Goal: Information Seeking & Learning: Learn about a topic

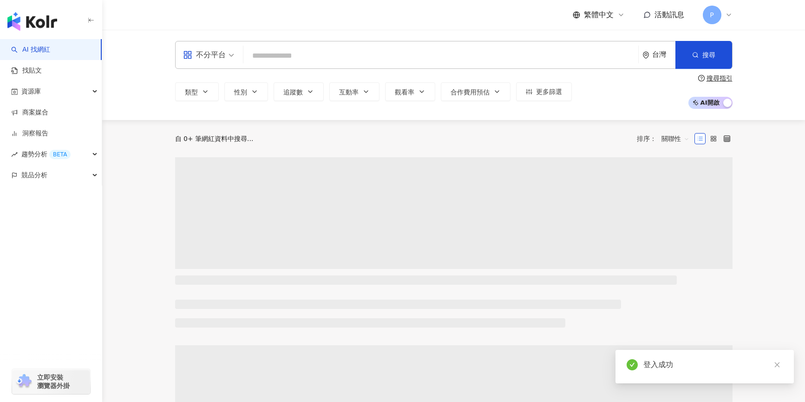
click at [367, 59] on input "search" at bounding box center [441, 56] width 388 height 18
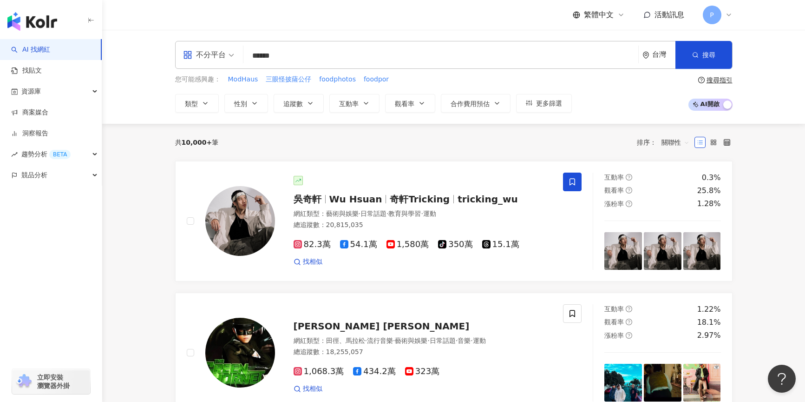
type input "*******"
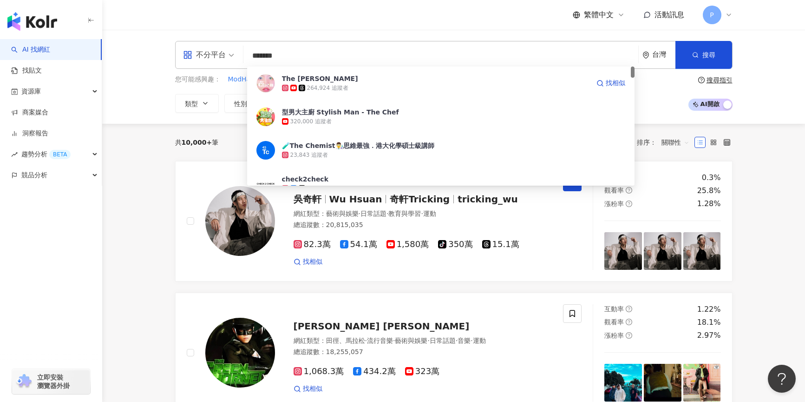
click at [376, 82] on span "The [PERSON_NAME]" at bounding box center [436, 78] width 308 height 9
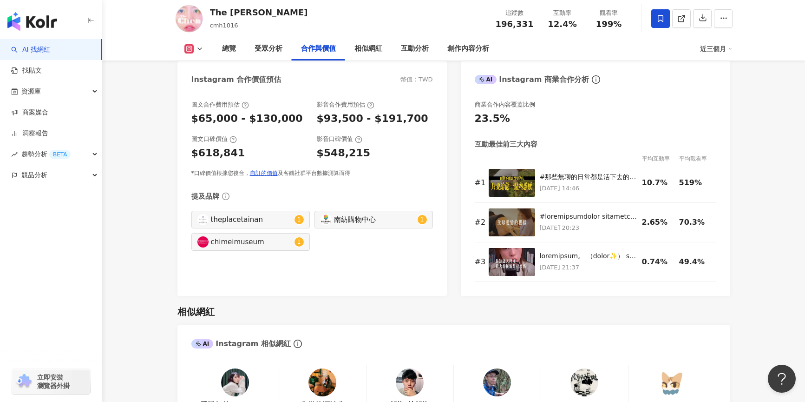
scroll to position [1255, 0]
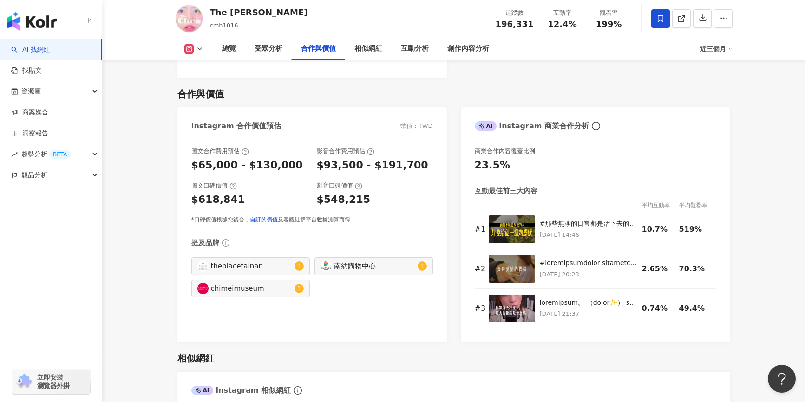
click at [716, 51] on div "近三個月" at bounding box center [716, 48] width 33 height 15
click at [718, 86] on link "近六個月" at bounding box center [721, 88] width 26 height 10
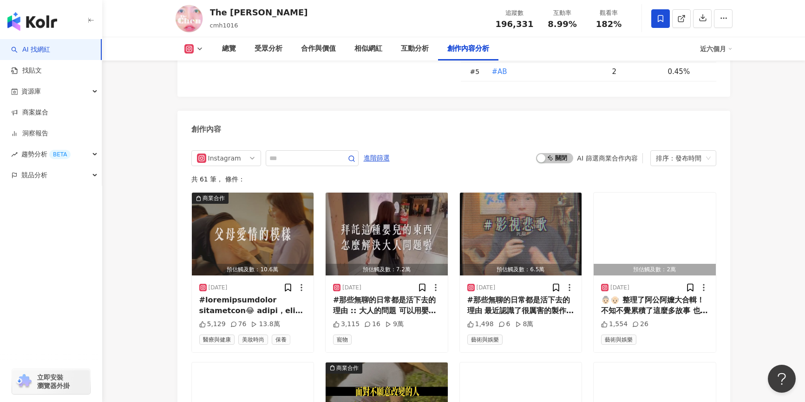
scroll to position [2928, 0]
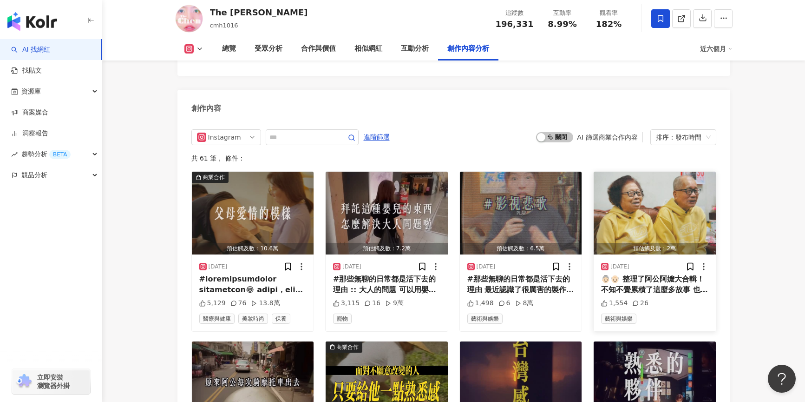
click at [662, 274] on div "👵🏻👴🏻 整理了阿公阿嬤大合輯！ 不知不覺累積了這麼多故事 也感謝這幾年許多品牌的合作邀約 讓我有機會跟[PERSON_NAME]嬤一起玩更多拍片遊戲😂 能夠…" at bounding box center [654, 284] width 107 height 21
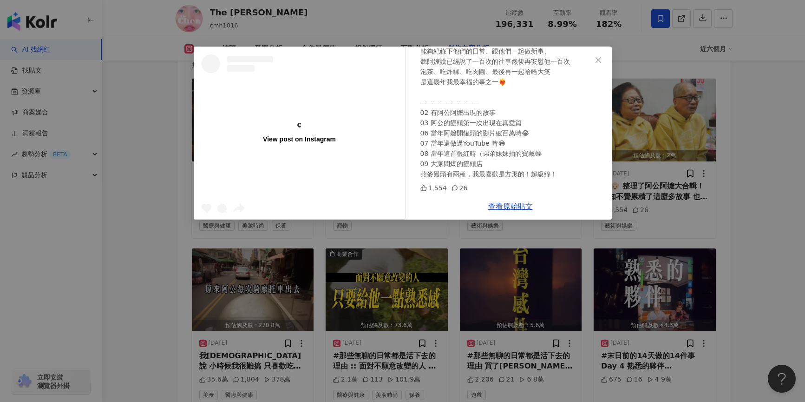
scroll to position [0, 0]
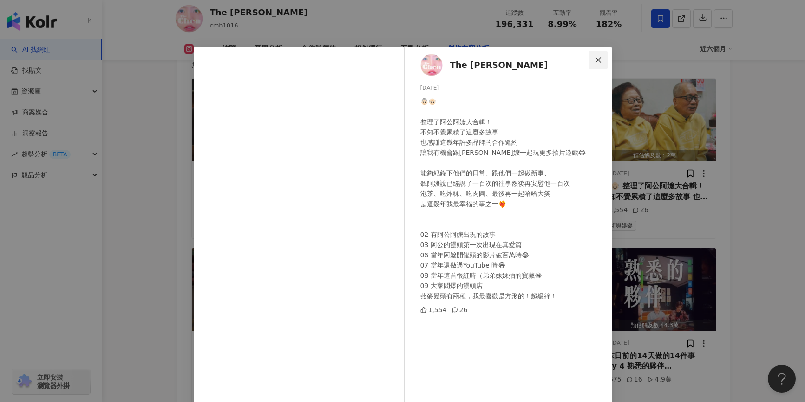
click at [595, 63] on icon "close" at bounding box center [598, 59] width 7 height 7
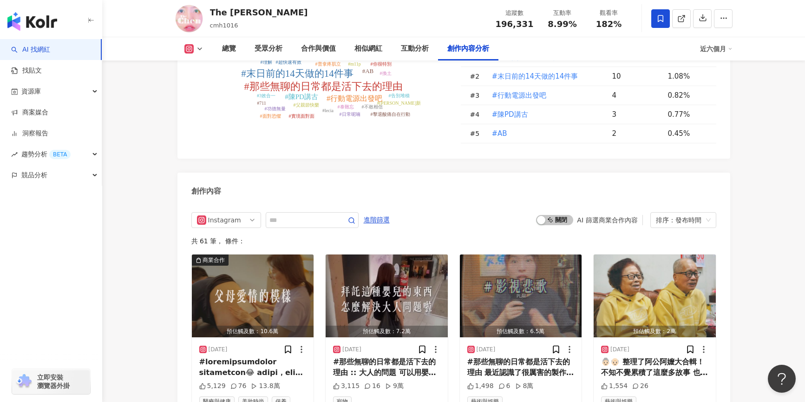
scroll to position [2835, 0]
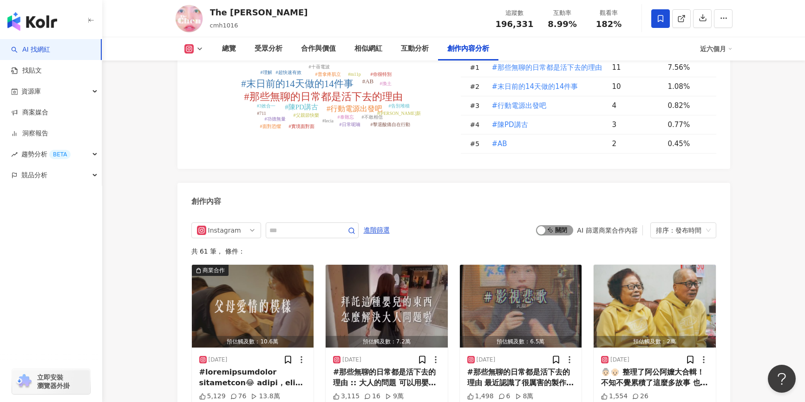
click at [554, 225] on span "啟動 關閉" at bounding box center [554, 230] width 37 height 10
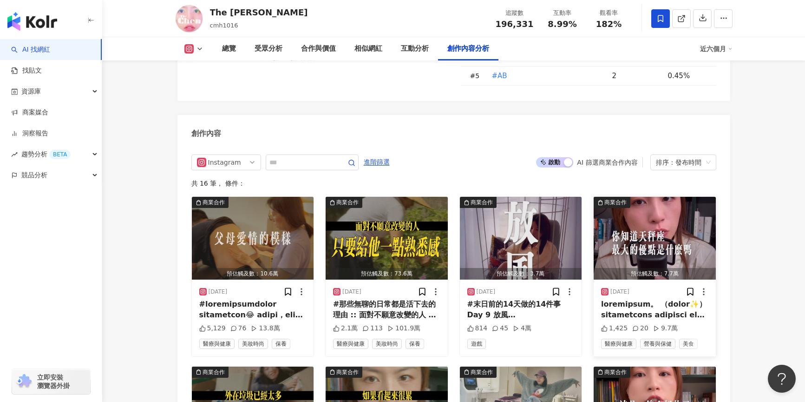
scroll to position [2887, 0]
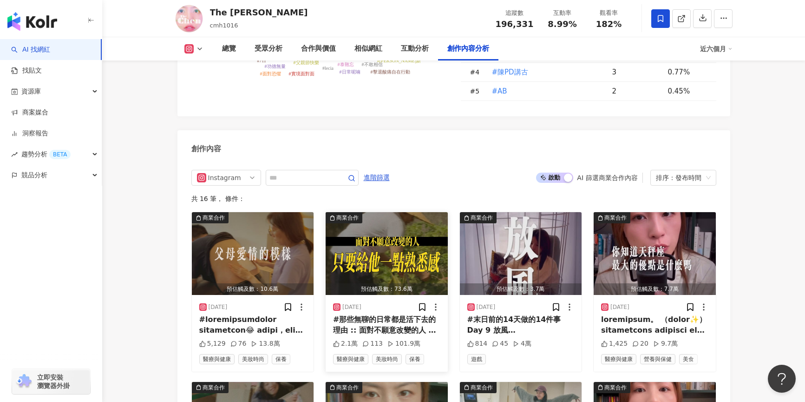
click at [379, 314] on div "#那些無聊的日常都是活下去的理由 :: 面對不願意改變的人 只要讓他找到熟悉的感覺就好 :: 那天我才發現阿嬤堅持的各種生活方式 在在體現了她勤儉持家的智慧🥹…" at bounding box center [386, 324] width 107 height 21
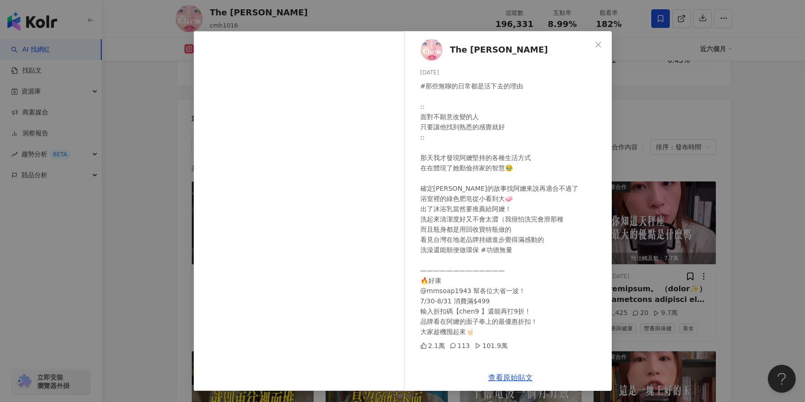
scroll to position [2934, 0]
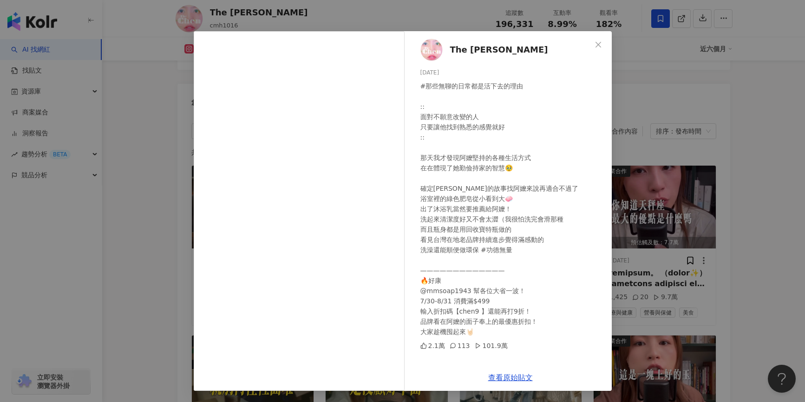
click at [736, 185] on div "The [PERSON_NAME] [DATE] #那些無聊的日常都是活下去的理由 :: 面對不願意改變的人 只要讓他找到熟悉的感覺就好 :: 那天我才發現阿…" at bounding box center [402, 201] width 805 height 402
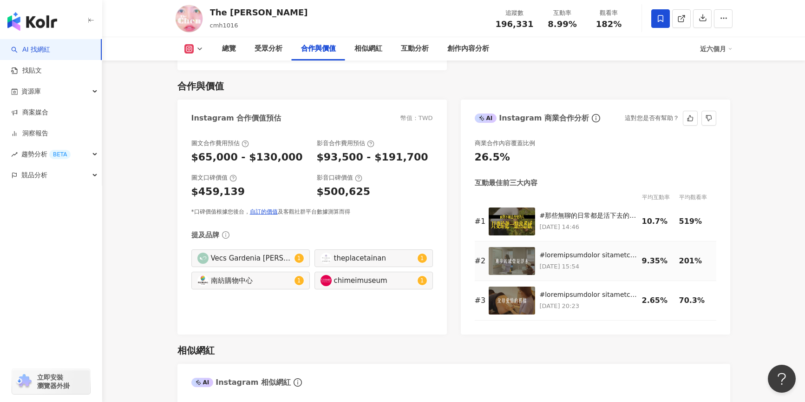
scroll to position [1261, 0]
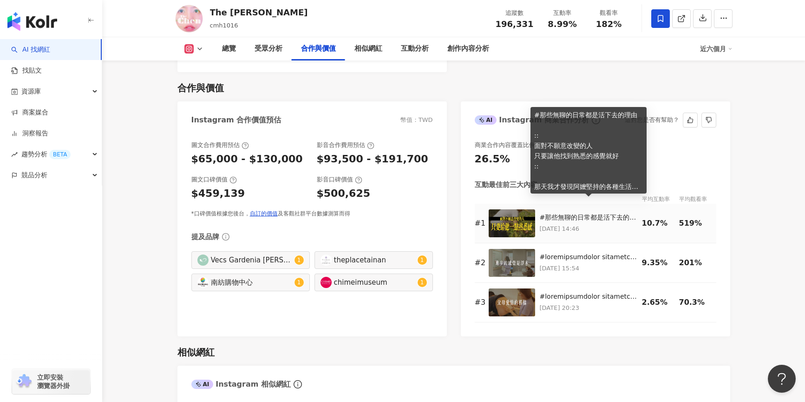
click at [594, 213] on div "#那些無聊的日常都是活下去的理由 :: 面對不願意改變的人 只要讓他找到熟悉的感覺就好 :: 那天我才發現阿嬤堅持的各種生活方式 在在體現了她勤儉持家的智慧🥹…" at bounding box center [589, 217] width 98 height 9
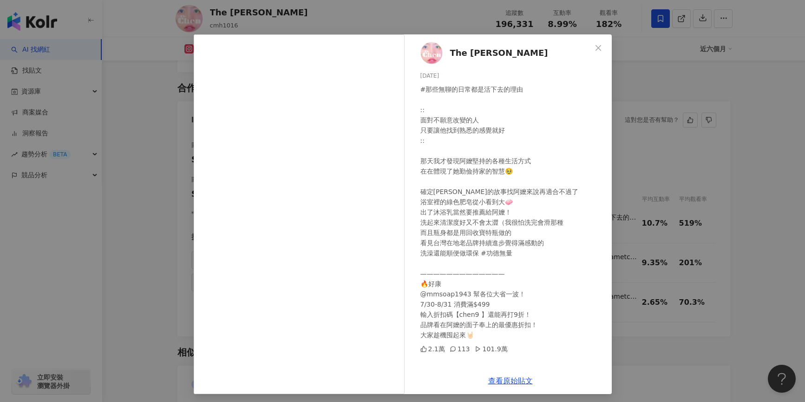
scroll to position [15, 0]
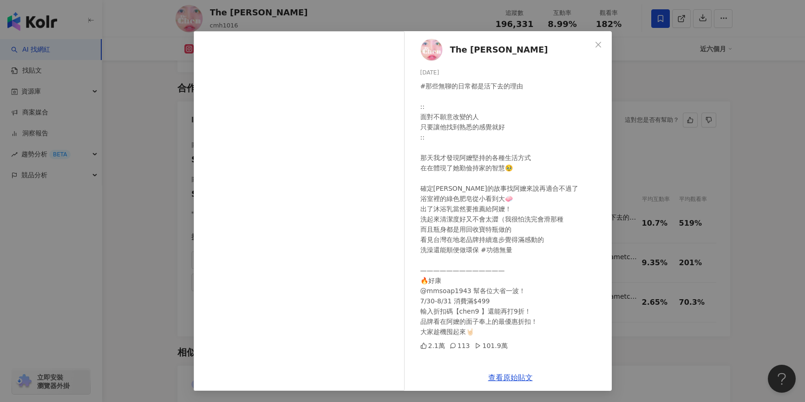
click at [687, 221] on div "The [PERSON_NAME] [DATE] #那些無聊的日常都是活下去的理由 :: 面對不願意改變的人 只要讓他找到熟悉的感覺就好 :: 那天我才發現阿…" at bounding box center [402, 201] width 805 height 402
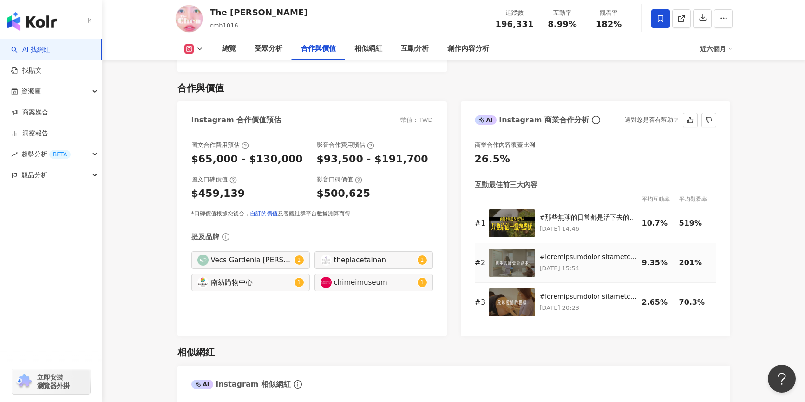
click at [648, 257] on div "9.35%" at bounding box center [658, 262] width 33 height 10
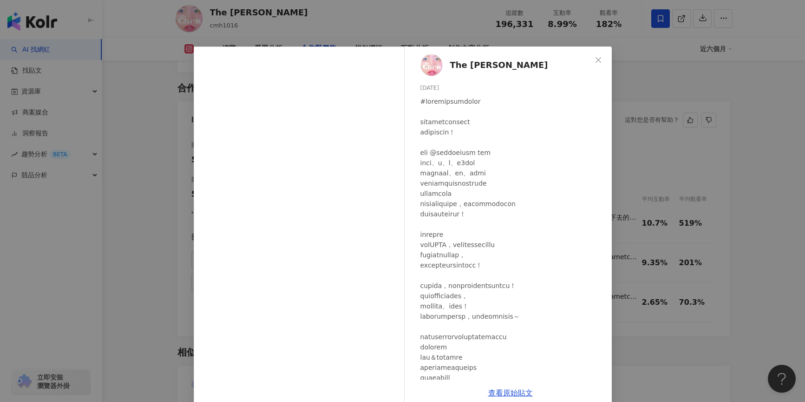
scroll to position [27, 0]
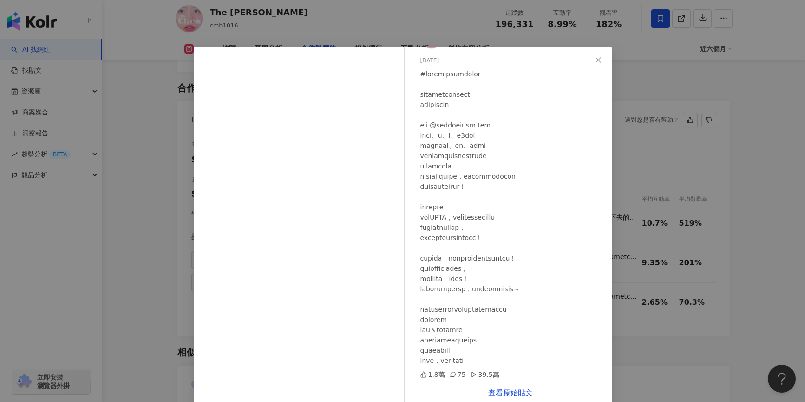
click at [686, 163] on div "The [PERSON_NAME] [DATE] 1.8萬 75 39.5萬 查看原始貼文" at bounding box center [402, 201] width 805 height 402
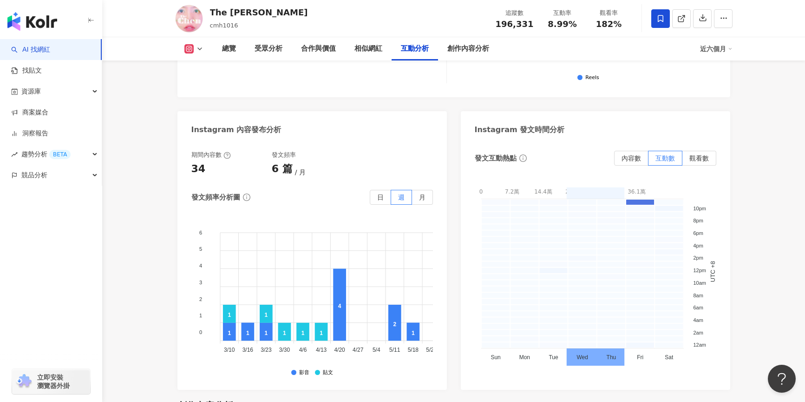
scroll to position [2423, 0]
click at [701, 155] on span "觀看數" at bounding box center [700, 158] width 20 height 7
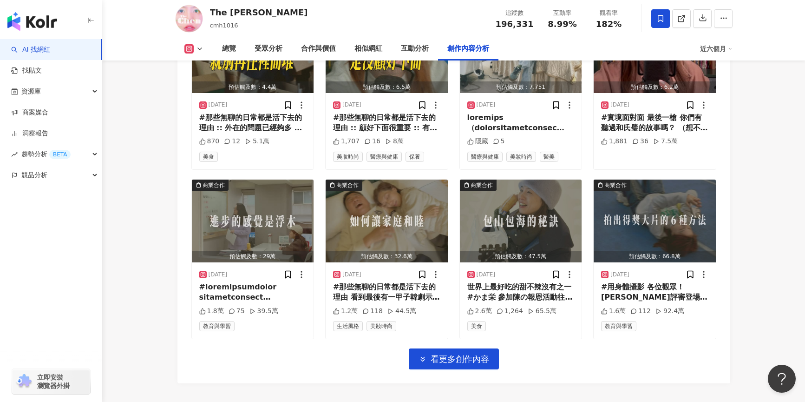
scroll to position [3259, 0]
click at [477, 353] on span "看更多創作內容" at bounding box center [460, 358] width 59 height 10
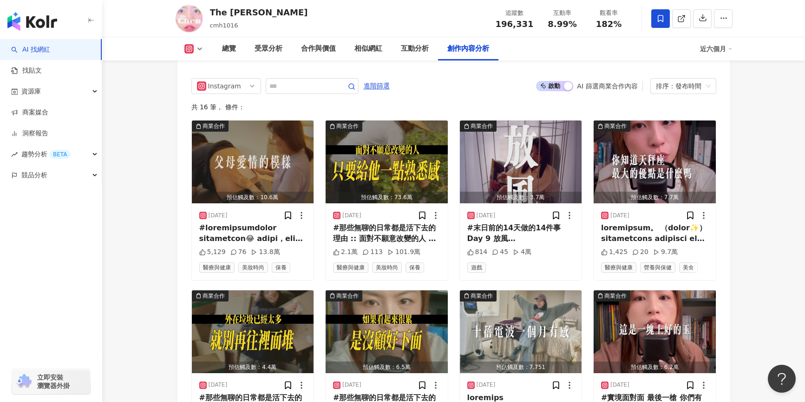
scroll to position [2901, 0]
